Goal: Transaction & Acquisition: Obtain resource

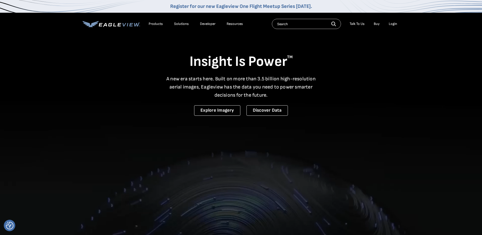
drag, startPoint x: 0, startPoint y: 0, endPoint x: 392, endPoint y: 23, distance: 392.9
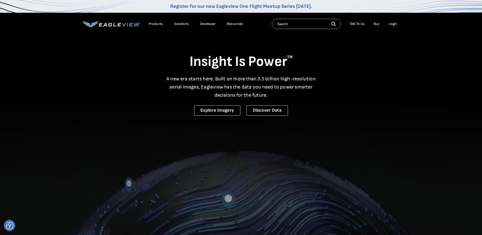
click at [392, 23] on div "Login" at bounding box center [393, 24] width 8 height 5
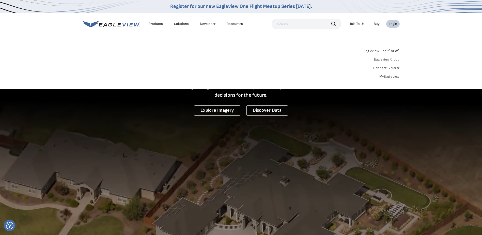
click at [394, 76] on link "MyEagleview" at bounding box center [390, 76] width 20 height 5
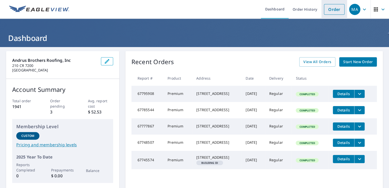
click at [329, 6] on link "Order" at bounding box center [334, 9] width 21 height 11
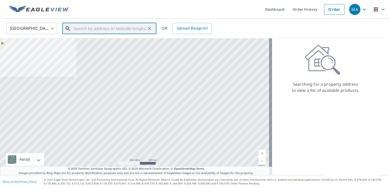
click at [107, 26] on input "text" at bounding box center [110, 28] width 72 height 14
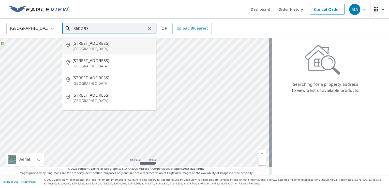
click at [101, 43] on span "[STREET_ADDRESS]" at bounding box center [112, 43] width 80 height 6
type input "[STREET_ADDRESS]"
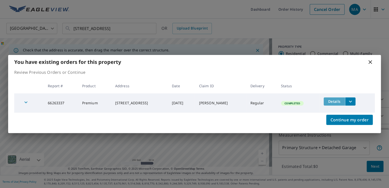
click at [333, 101] on span "Details" at bounding box center [334, 101] width 15 height 5
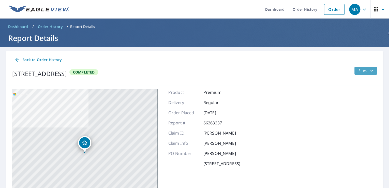
click at [364, 72] on span "Files" at bounding box center [367, 71] width 16 height 6
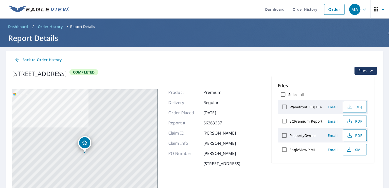
click at [355, 137] on span "PDF" at bounding box center [354, 135] width 16 height 6
click at [353, 122] on span "PDF" at bounding box center [354, 121] width 16 height 6
